Goal: Information Seeking & Learning: Find specific page/section

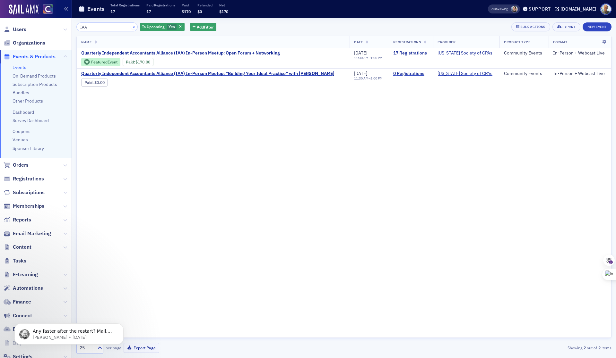
type input "IAA"
click at [131, 27] on button "×" at bounding box center [134, 27] width 6 height 6
